Goal: Information Seeking & Learning: Learn about a topic

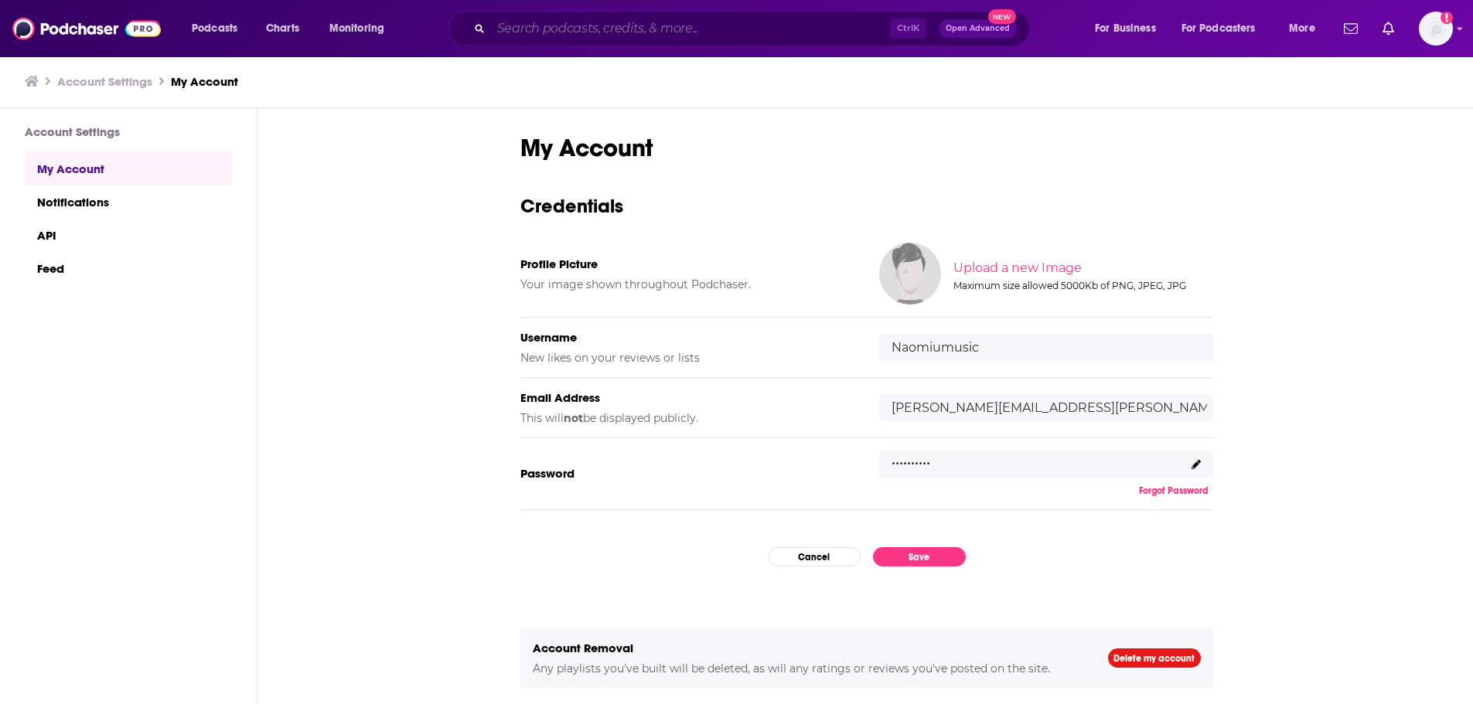
click at [804, 30] on input "Search podcasts, credits, & more..." at bounding box center [690, 28] width 399 height 25
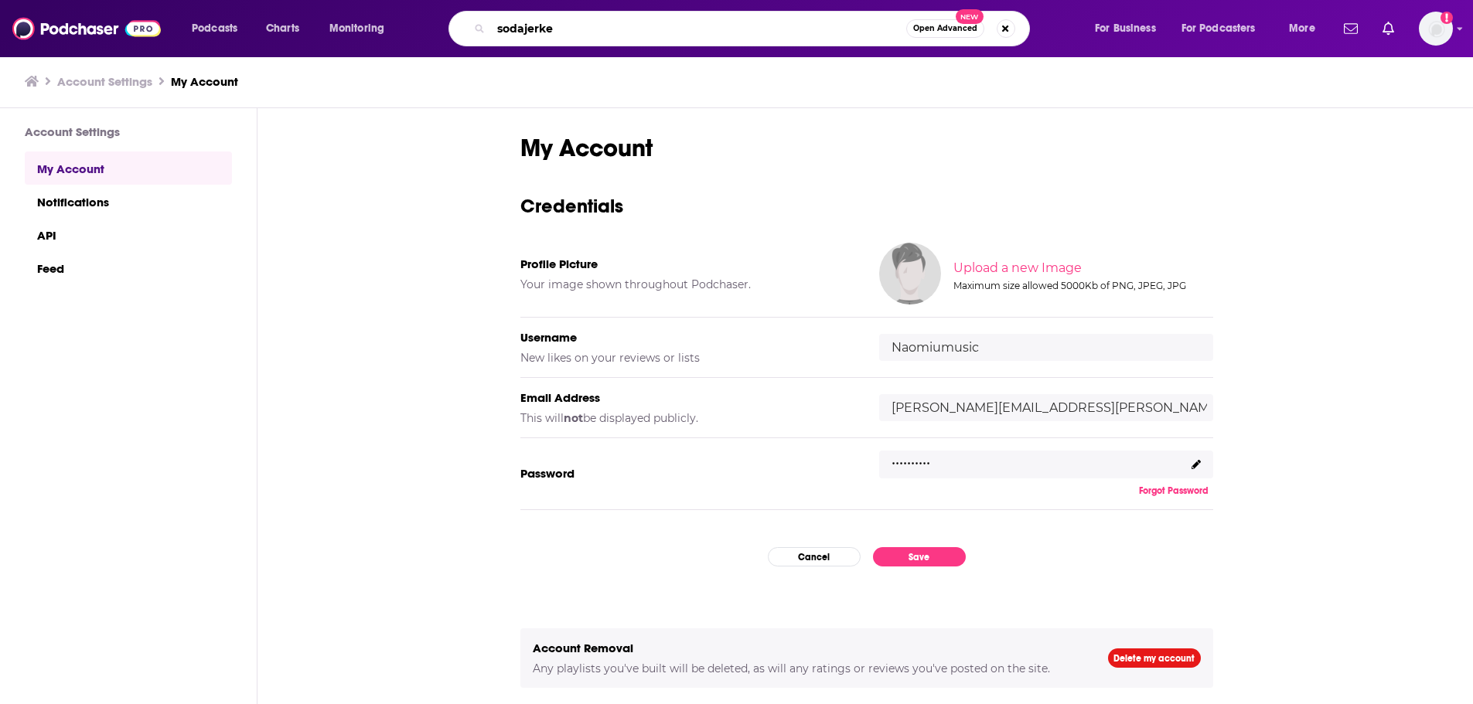
type input "sodajerker"
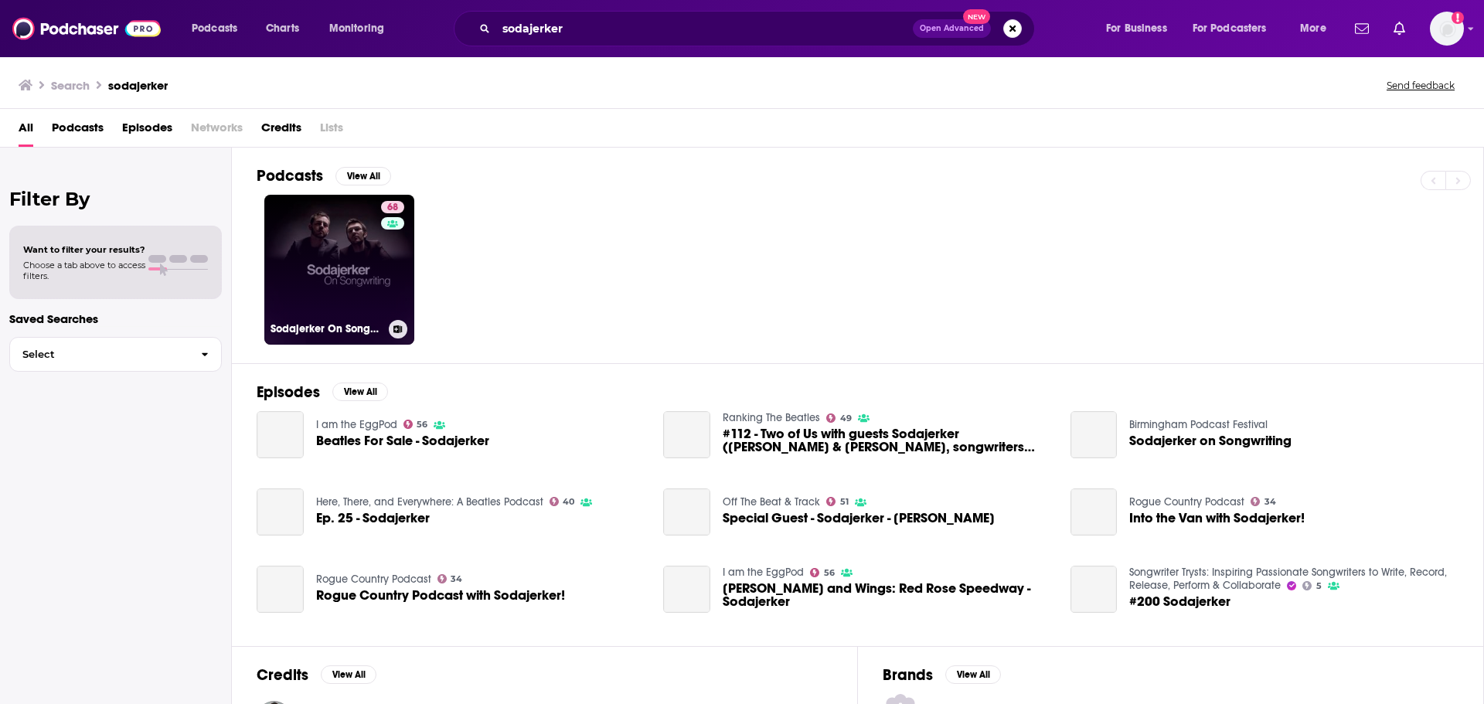
click at [356, 329] on h3 "Sodajerker On Songwriting" at bounding box center [327, 328] width 112 height 13
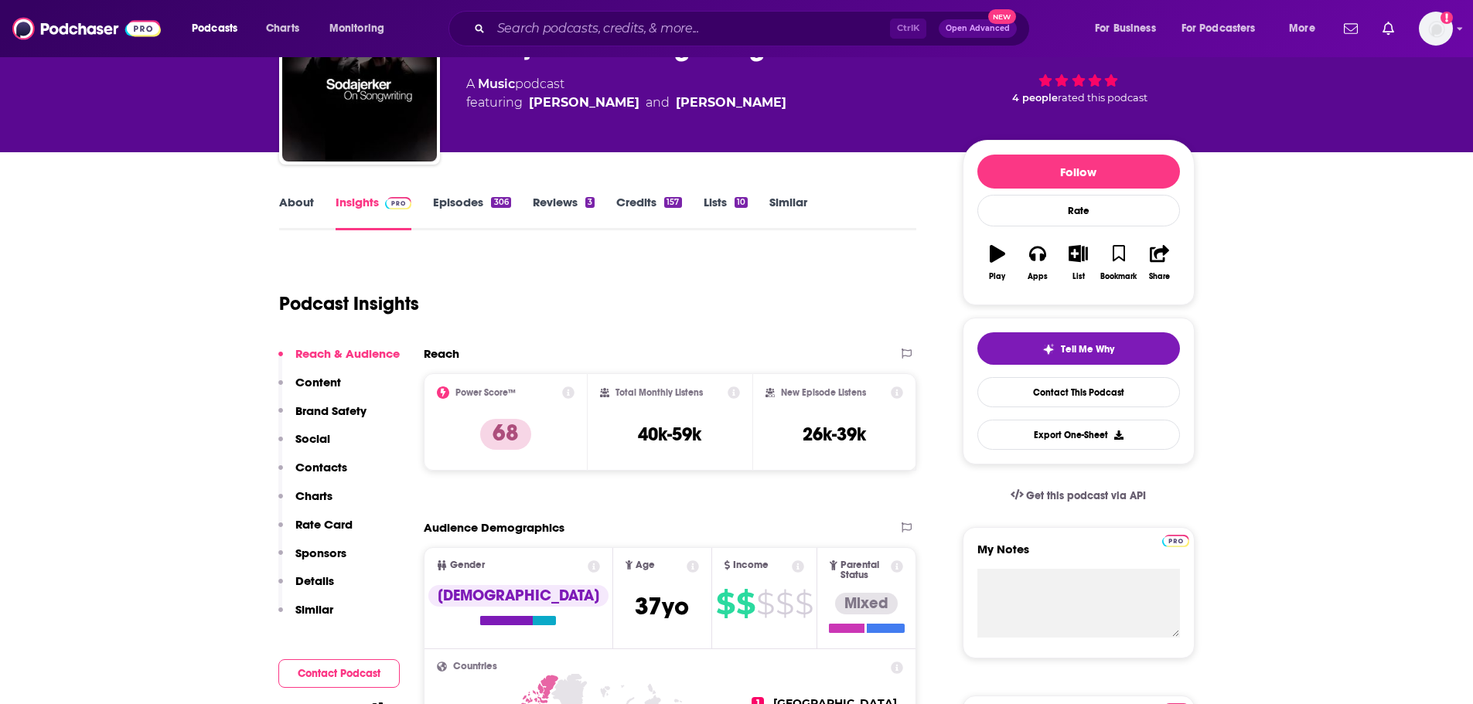
scroll to position [309, 0]
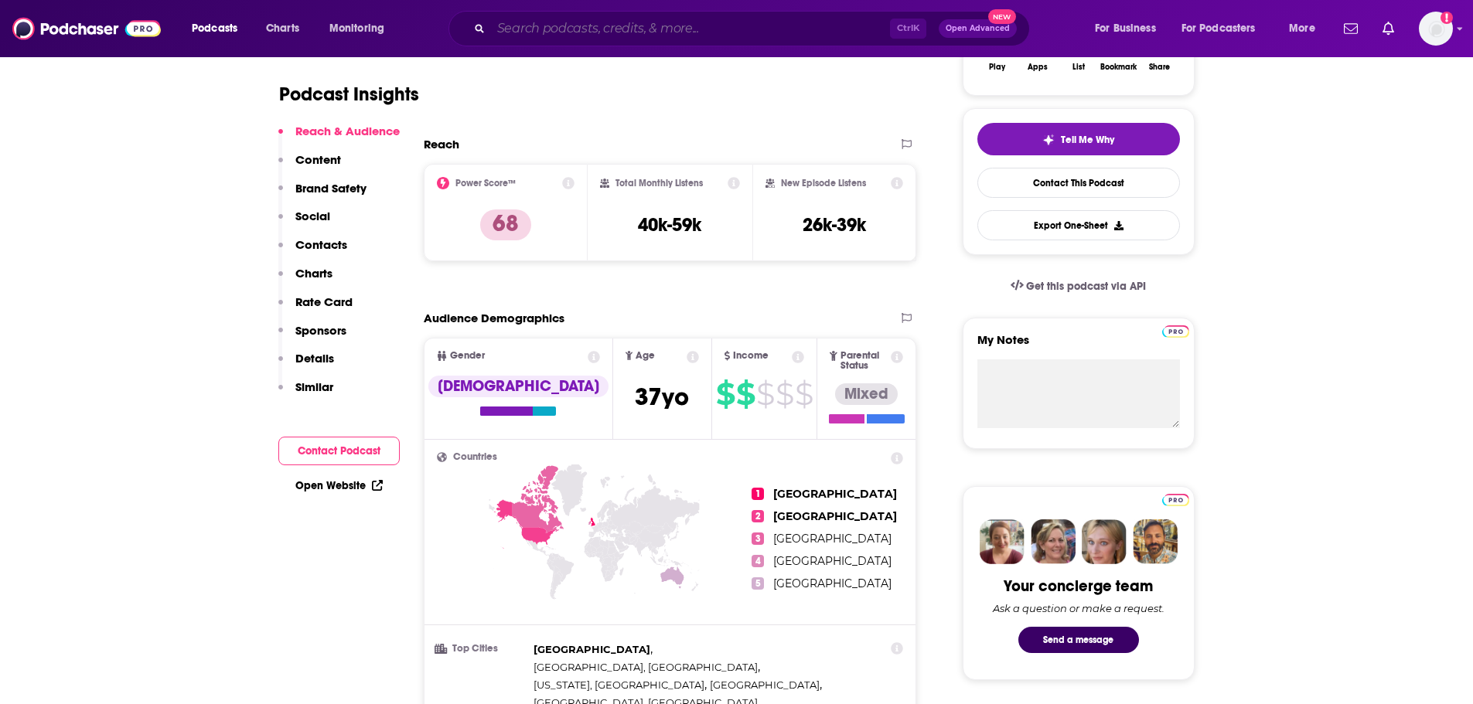
click at [673, 31] on input "Search podcasts, credits, & more..." at bounding box center [690, 28] width 399 height 25
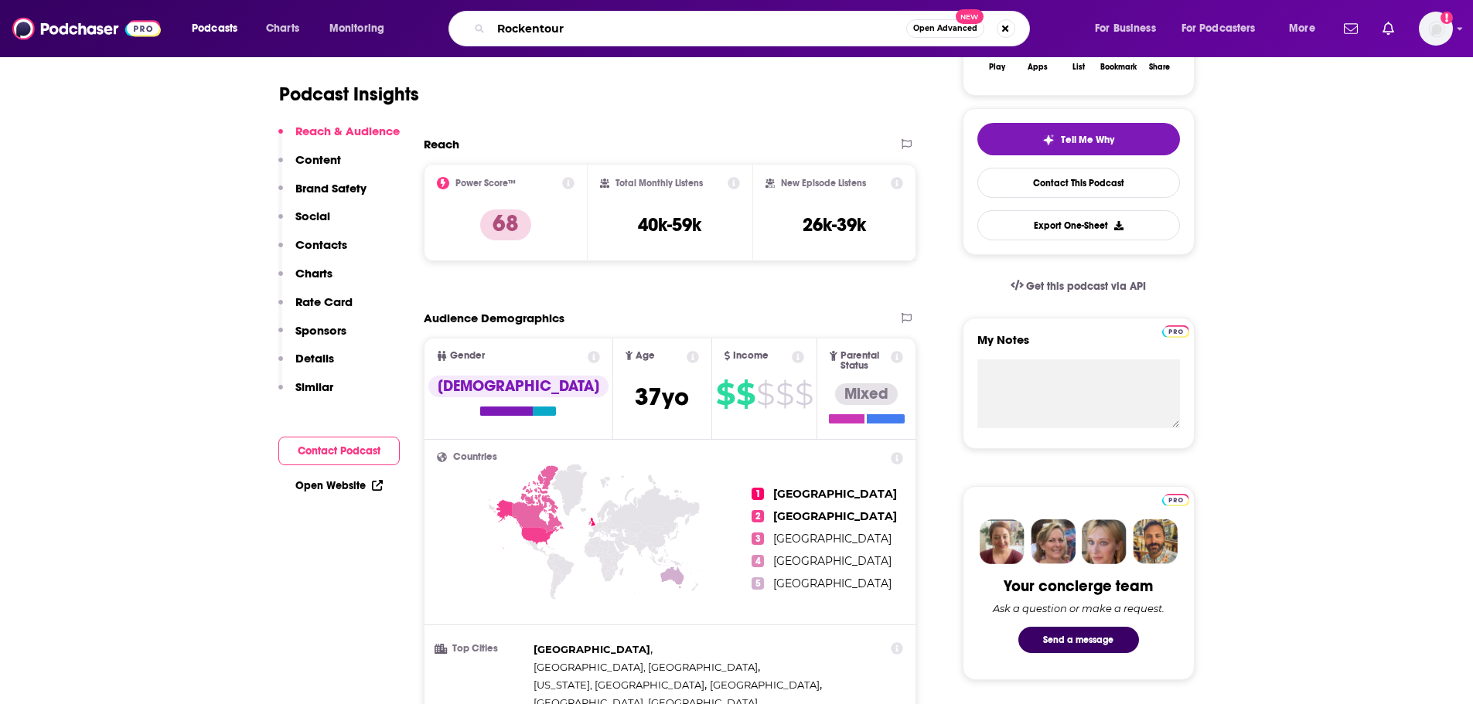
type input "Rockentours"
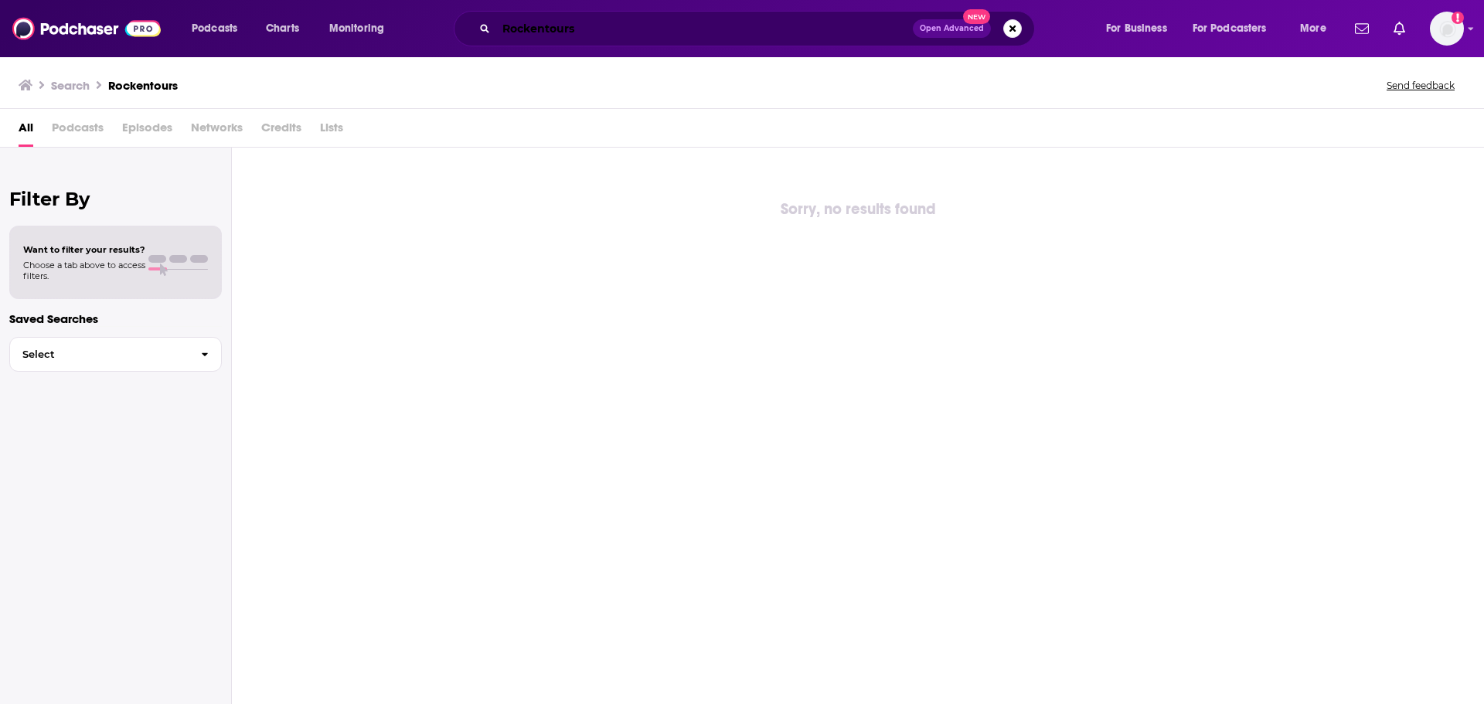
click at [673, 31] on input "Rockentours" at bounding box center [704, 28] width 417 height 25
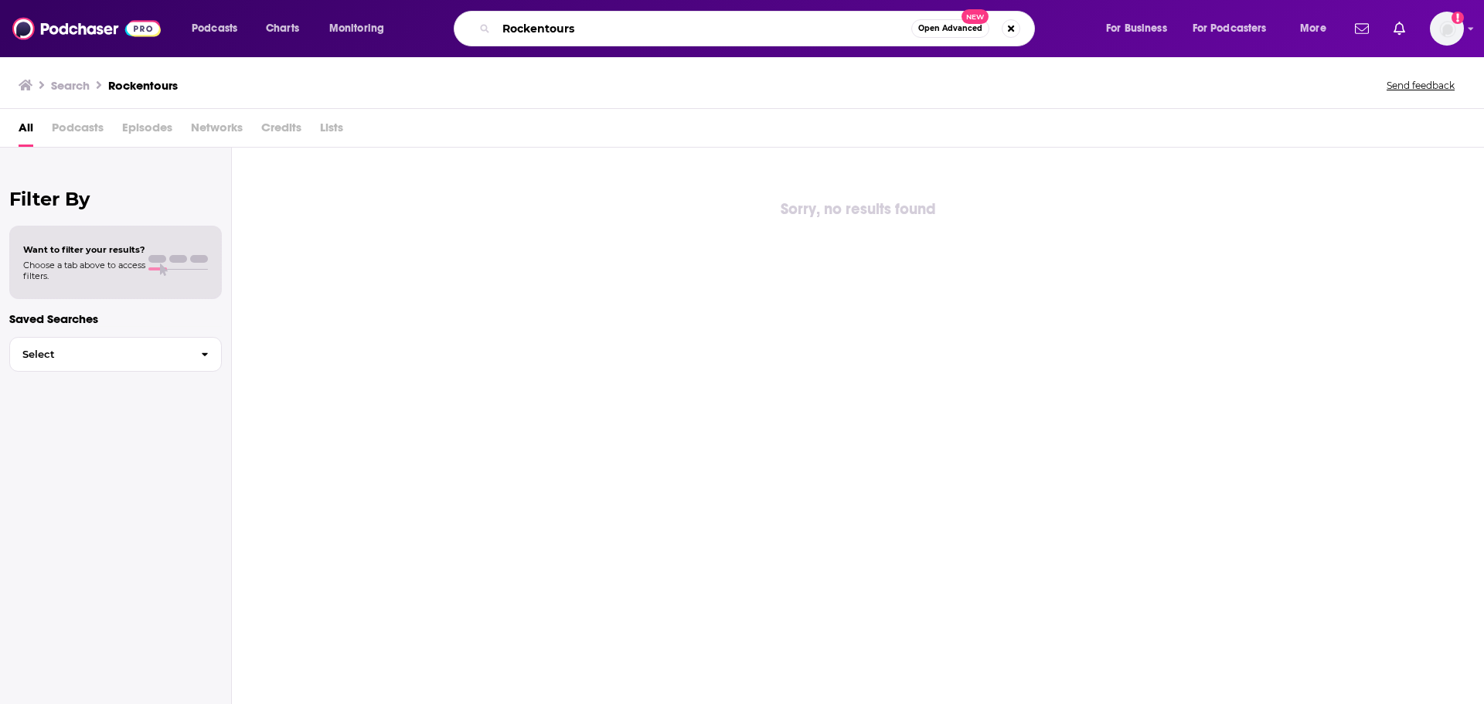
click at [544, 27] on input "Rockentours" at bounding box center [703, 28] width 415 height 25
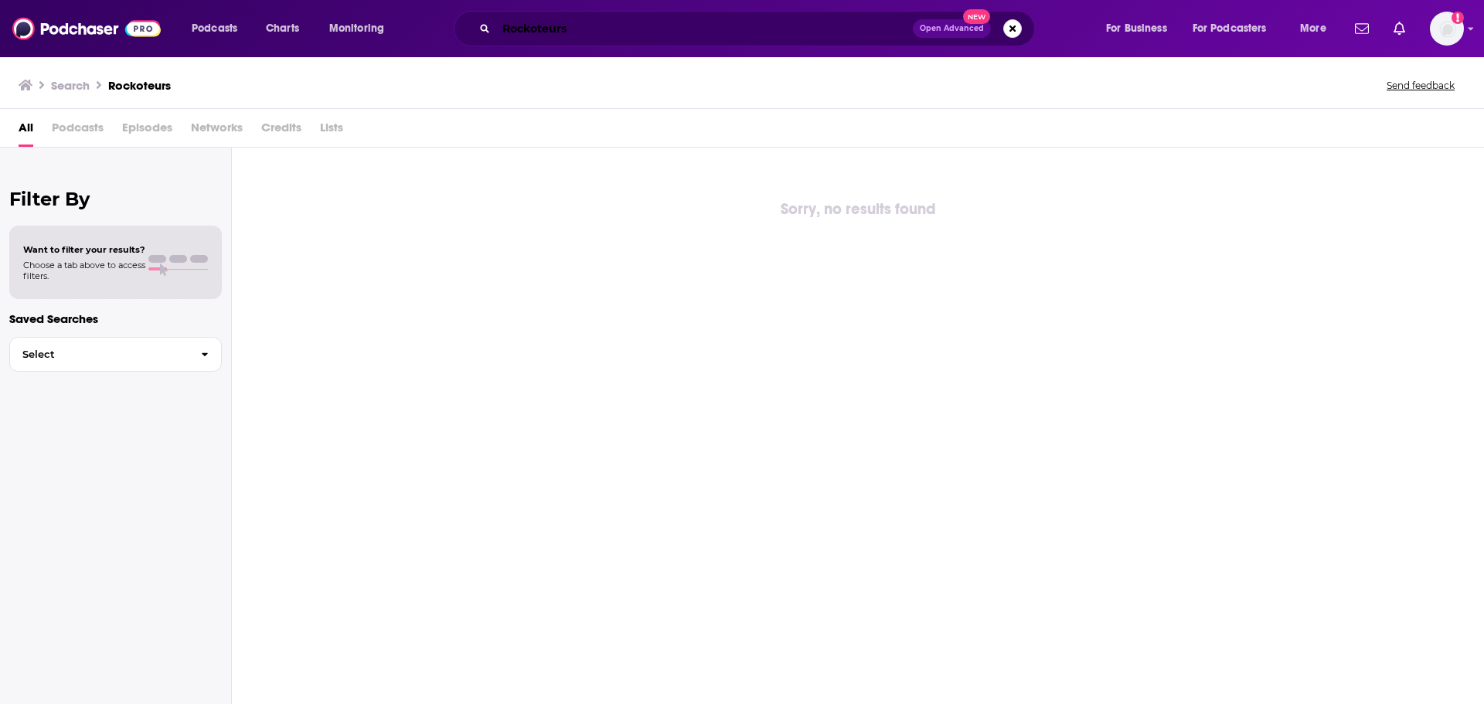
click at [607, 18] on input "Rockoteurs" at bounding box center [704, 28] width 417 height 25
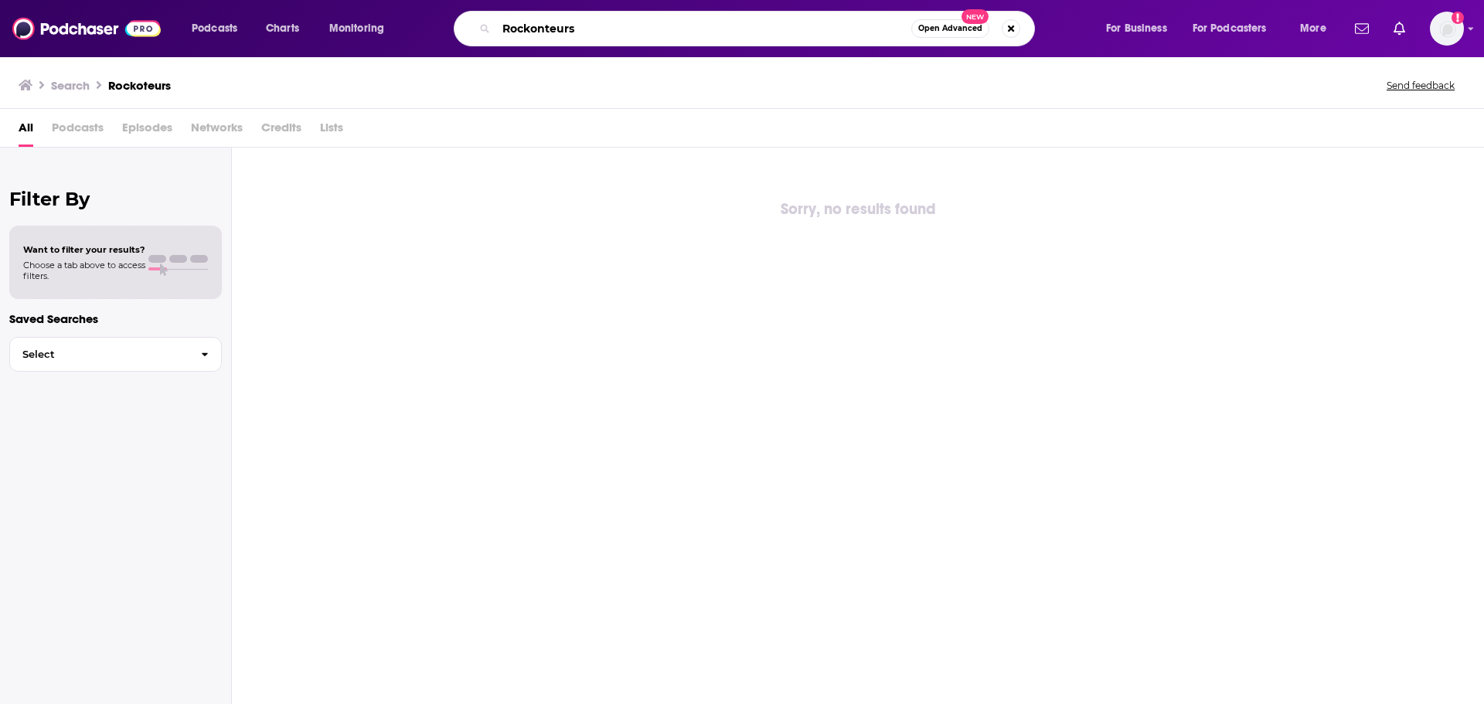
type input "Rockonteurs"
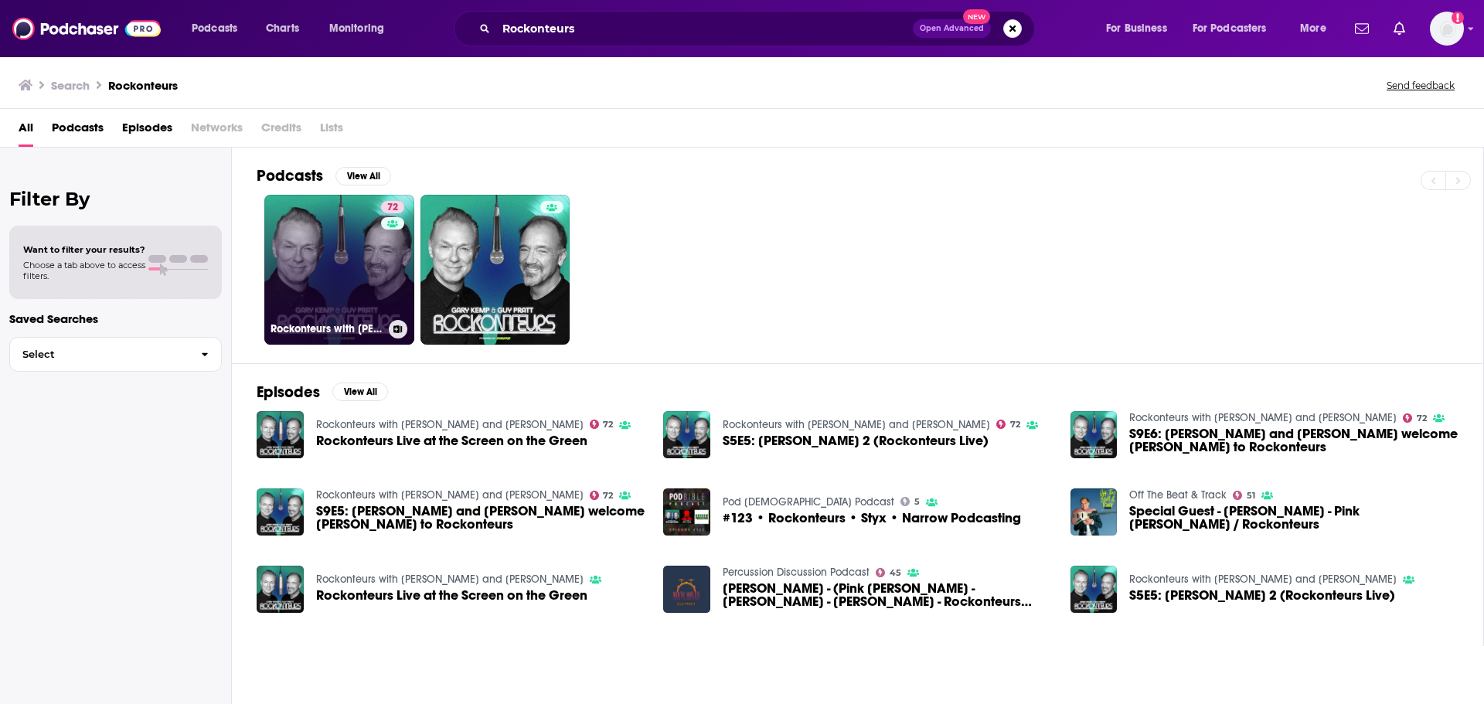
click at [374, 254] on link "72 Rockonteurs with [PERSON_NAME] and [PERSON_NAME]" at bounding box center [339, 270] width 150 height 150
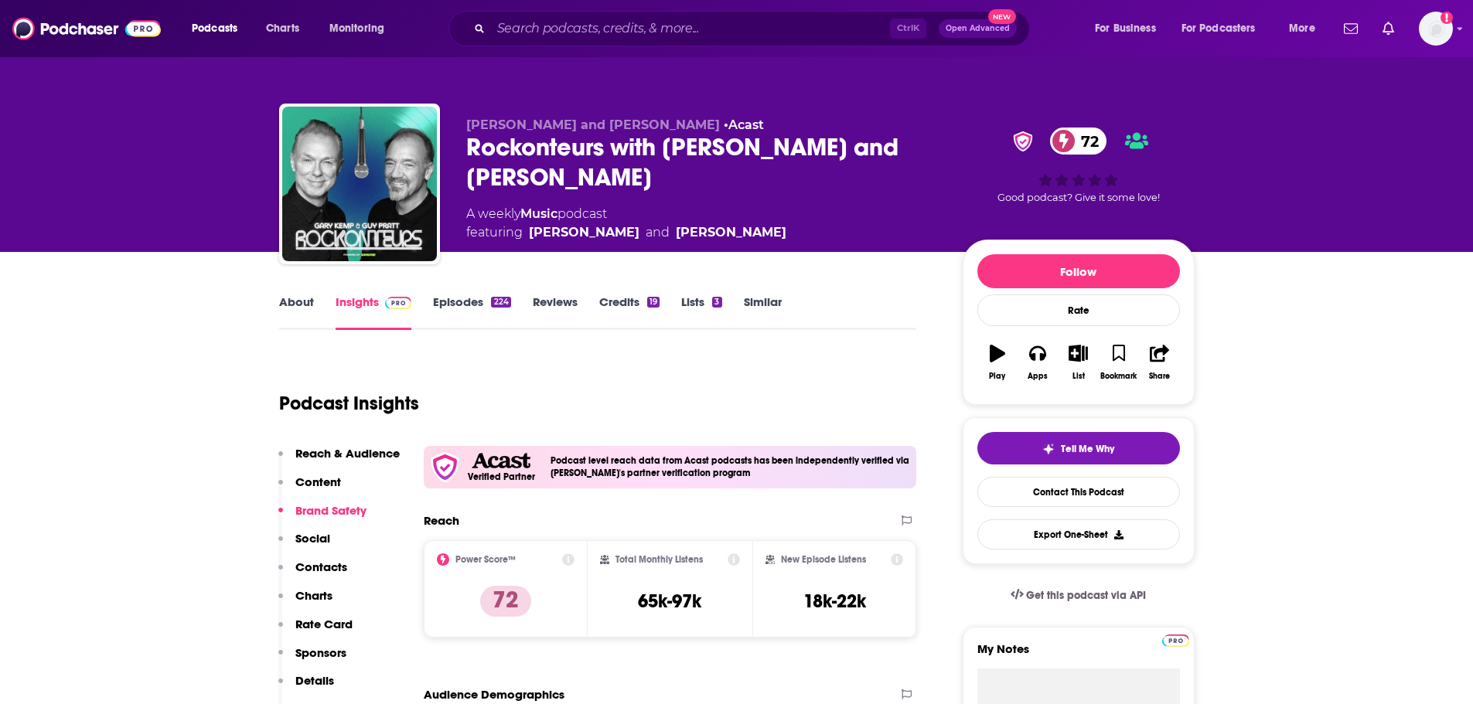
click at [446, 305] on link "Episodes 224" at bounding box center [471, 313] width 77 height 36
click at [657, 20] on input "Search podcasts, credits, & more..." at bounding box center [690, 28] width 399 height 25
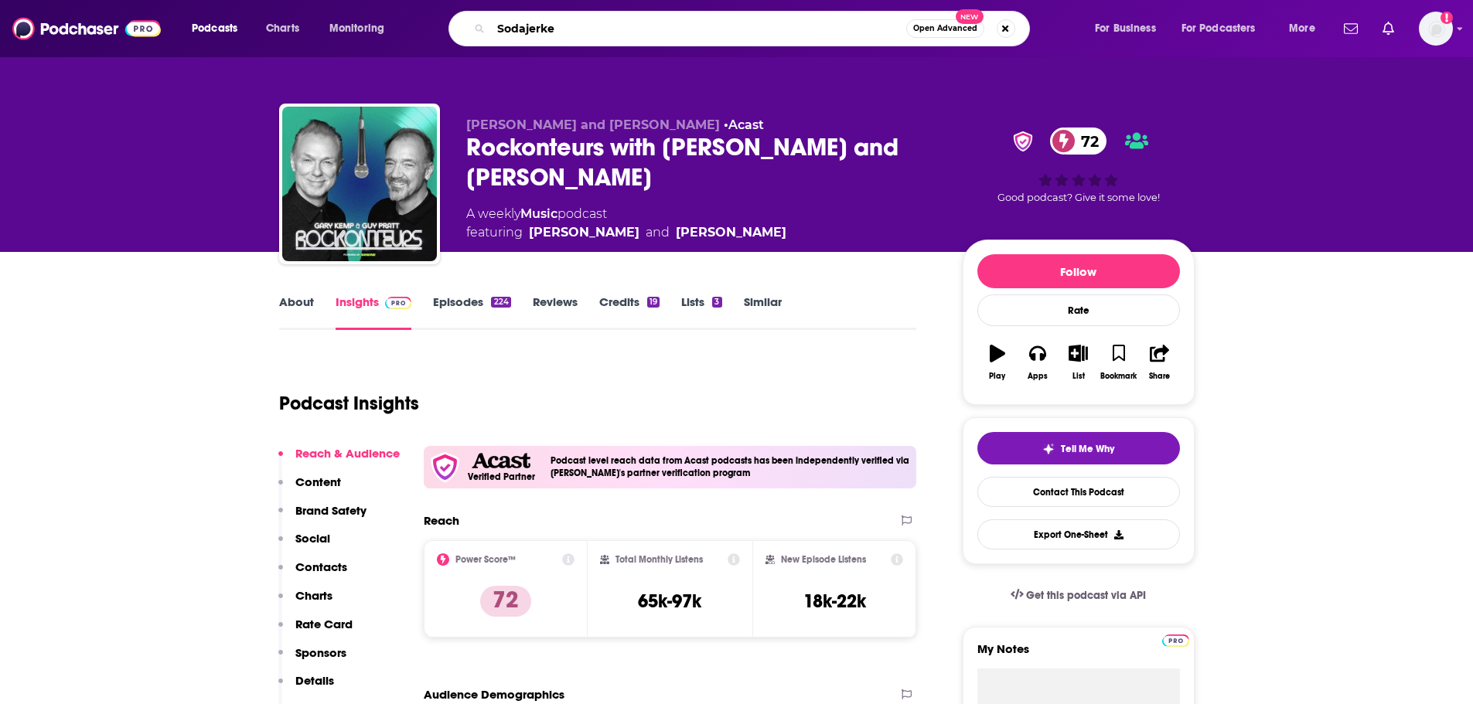
type input "Sodajerker"
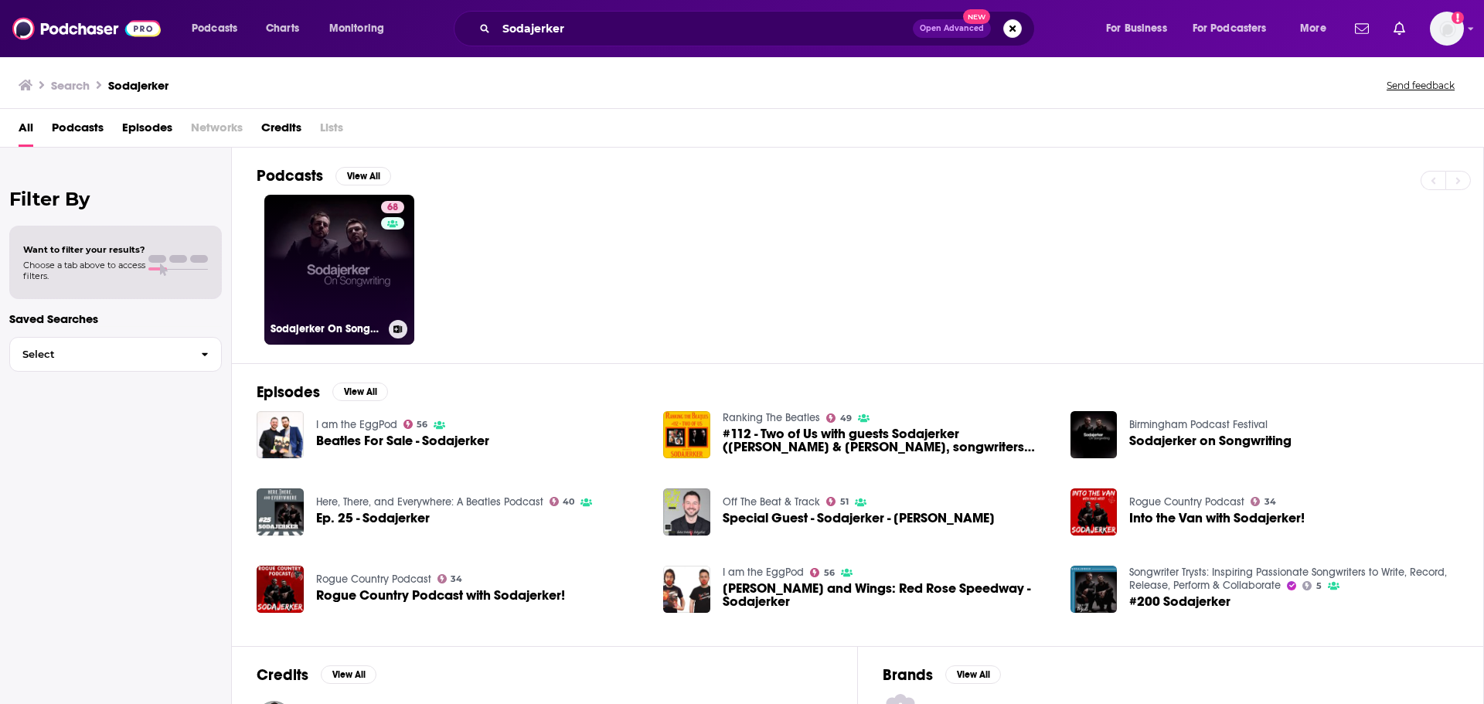
click at [381, 253] on div "68" at bounding box center [394, 260] width 27 height 119
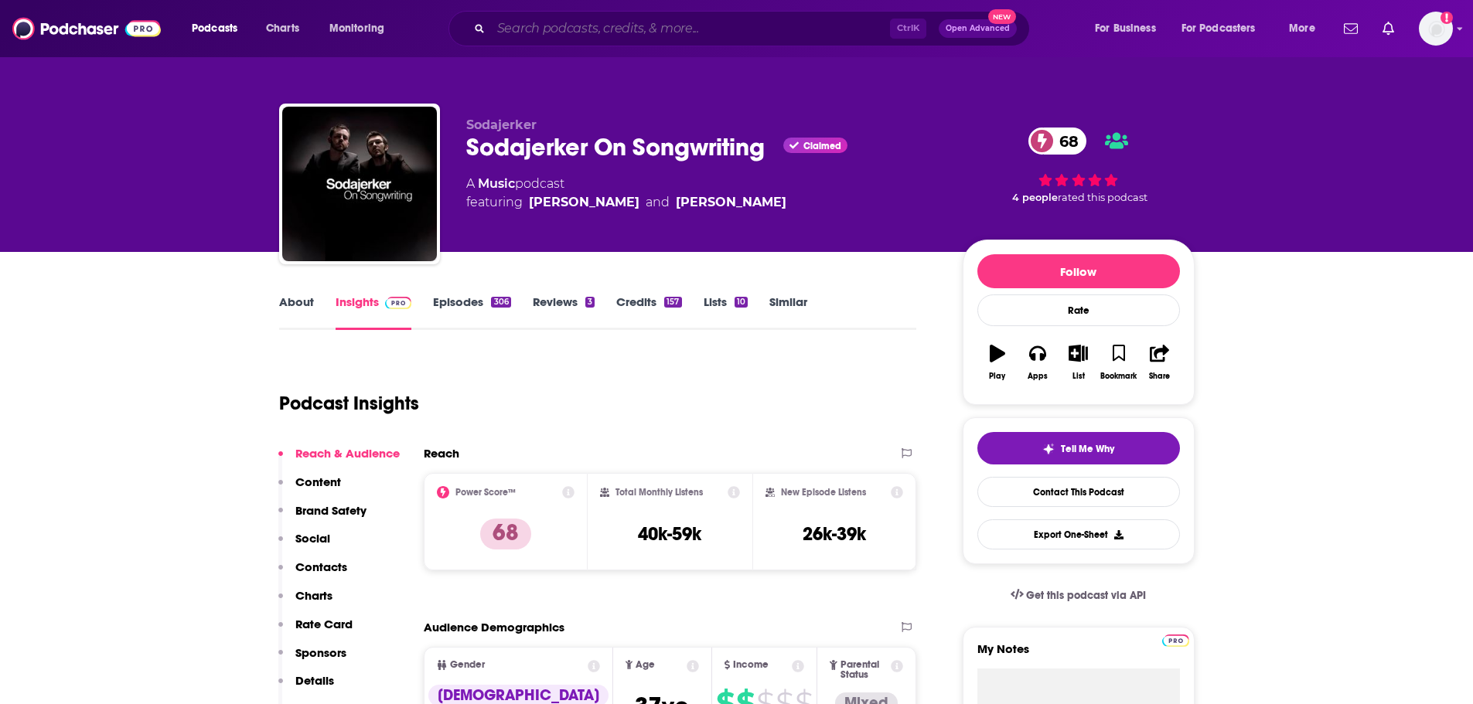
click at [703, 37] on input "Search podcasts, credits, & more..." at bounding box center [690, 28] width 399 height 25
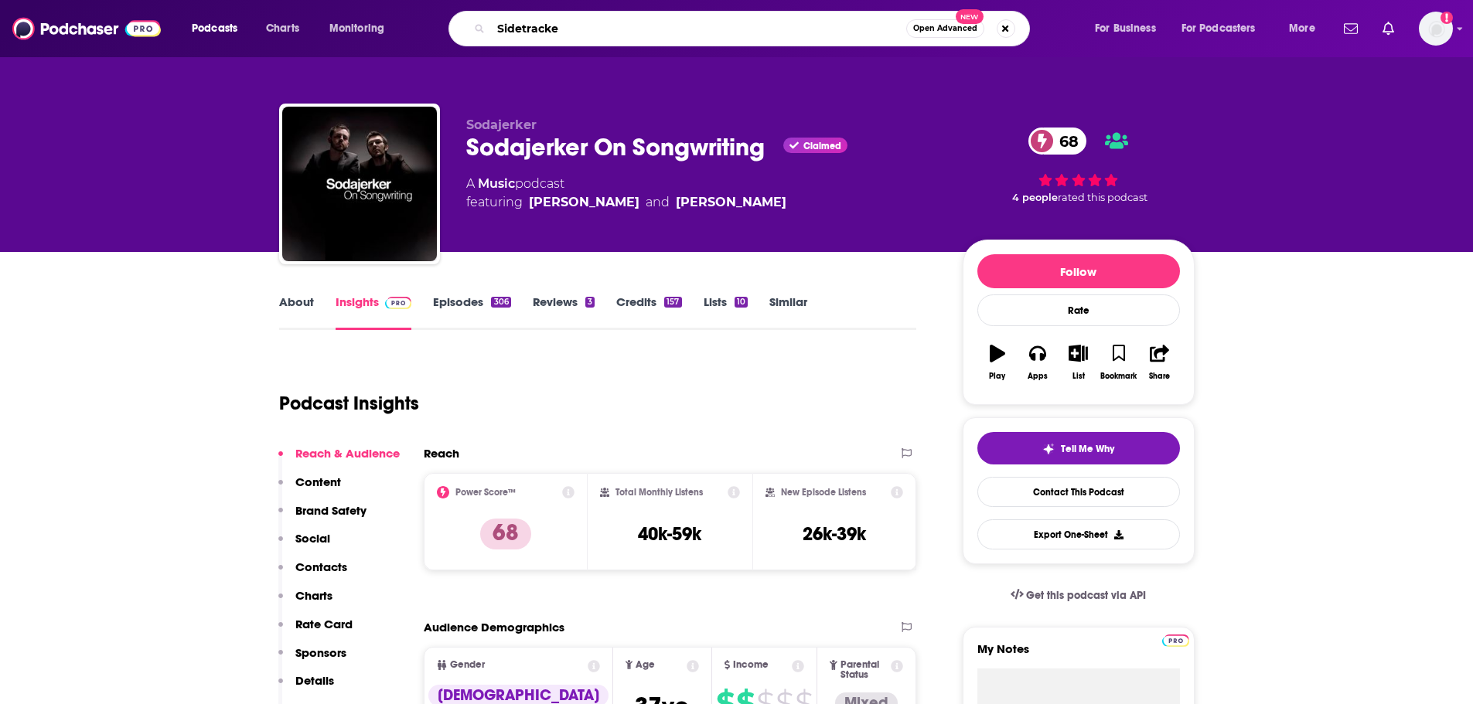
type input "Sidetracked"
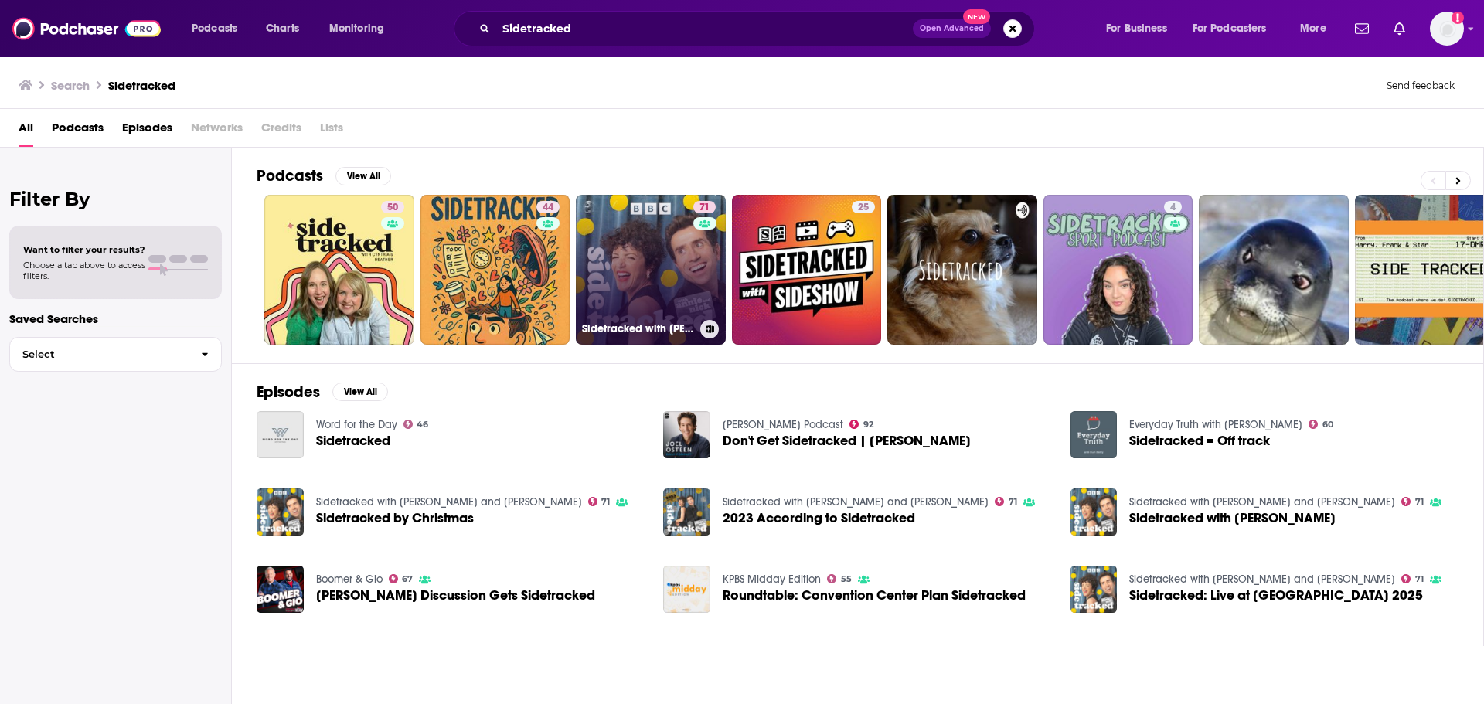
click at [643, 271] on link "71 Sidetracked with [PERSON_NAME] and [PERSON_NAME]" at bounding box center [651, 270] width 150 height 150
